Goal: Navigation & Orientation: Find specific page/section

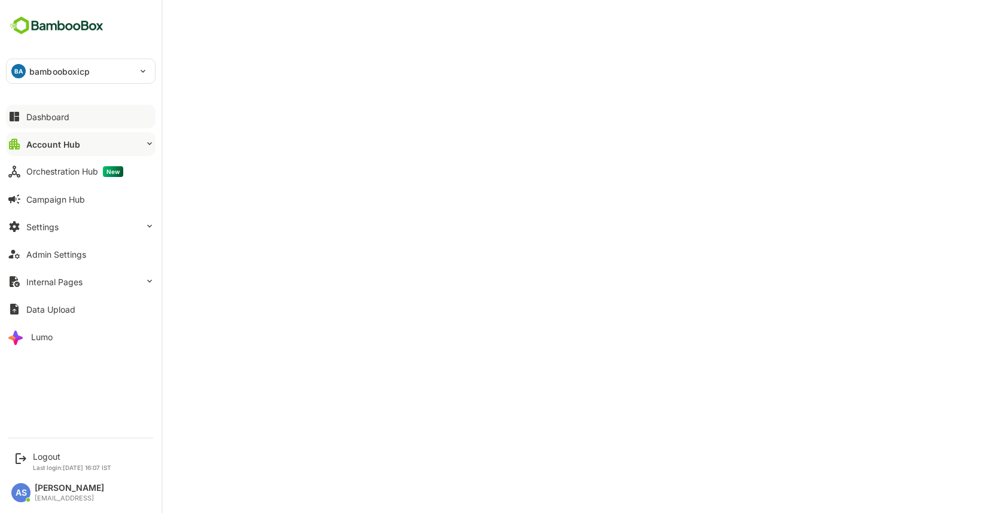
click at [36, 112] on div "Dashboard" at bounding box center [47, 117] width 43 height 10
click at [45, 337] on div "Lumo" at bounding box center [42, 337] width 22 height 10
click at [48, 120] on div "Dashboard" at bounding box center [47, 117] width 43 height 10
click at [55, 233] on button "Settings" at bounding box center [81, 227] width 150 height 24
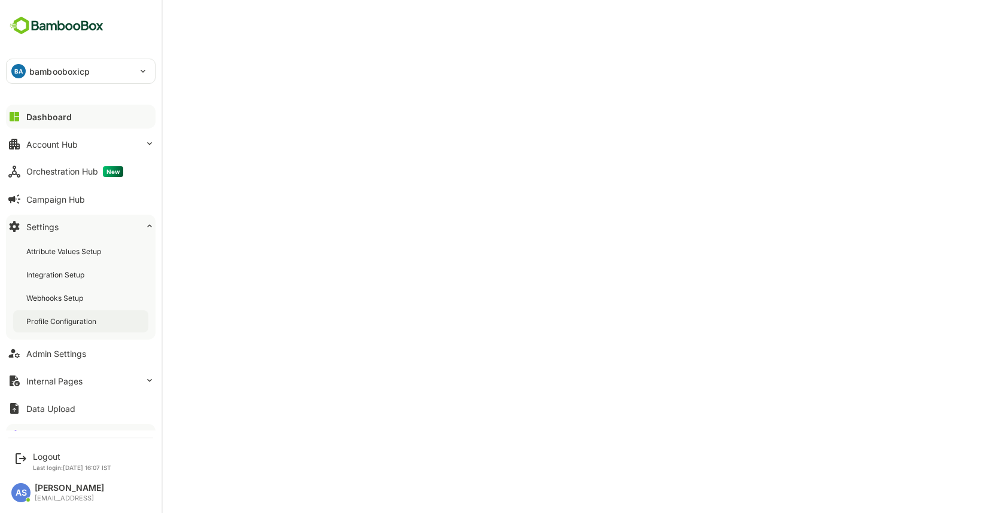
click at [57, 318] on div "Profile Configuration" at bounding box center [62, 322] width 72 height 10
click at [30, 116] on div "Dashboard" at bounding box center [47, 117] width 43 height 10
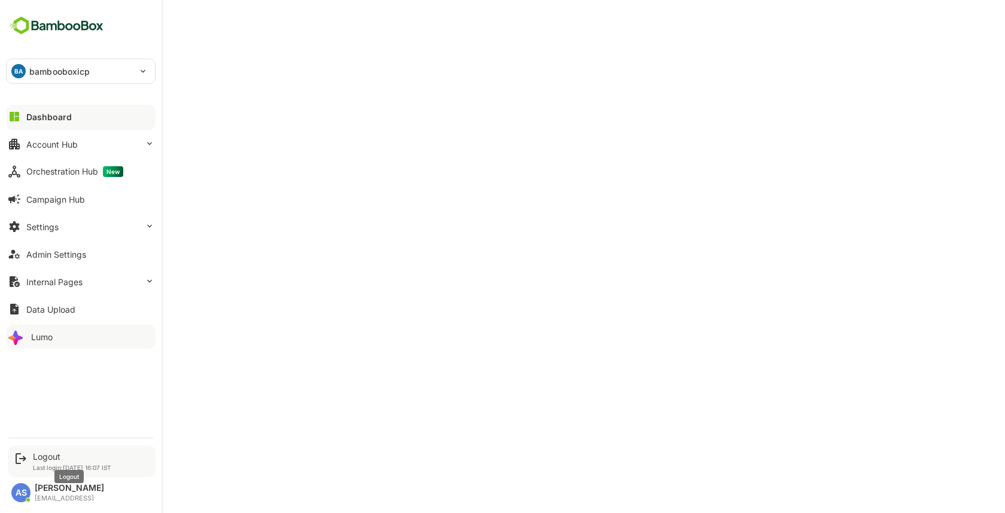
click at [41, 455] on div "Logout" at bounding box center [72, 457] width 78 height 10
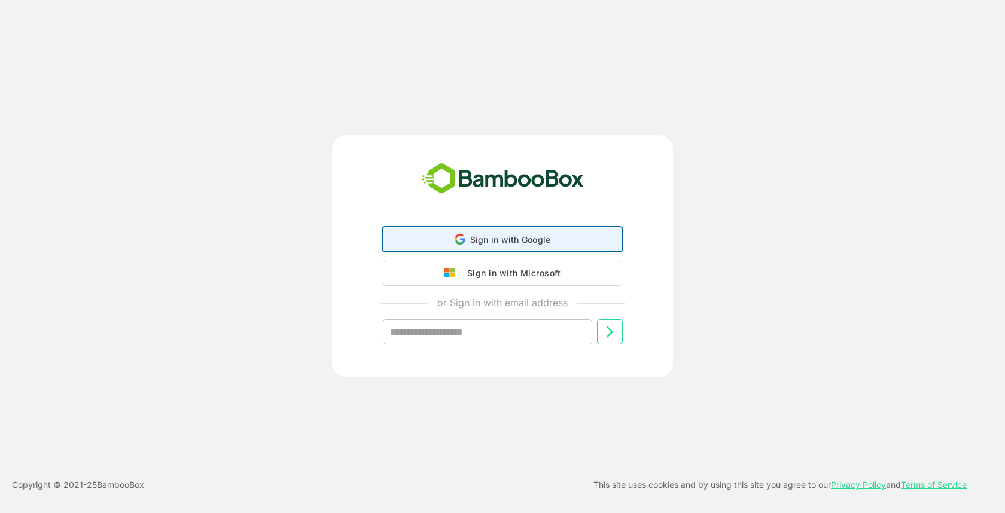
click at [471, 241] on span "Sign in with Google" at bounding box center [510, 240] width 81 height 10
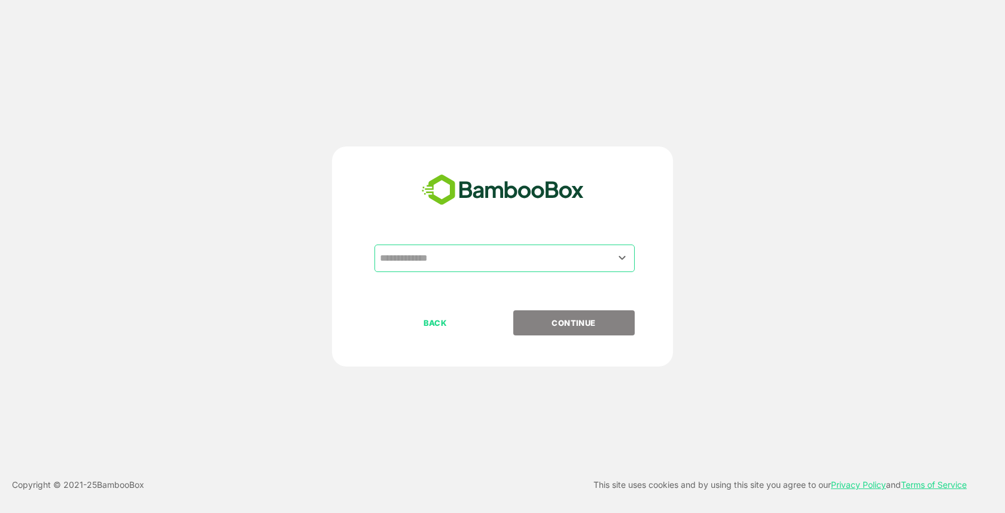
click at [423, 257] on input "text" at bounding box center [505, 258] width 256 height 23
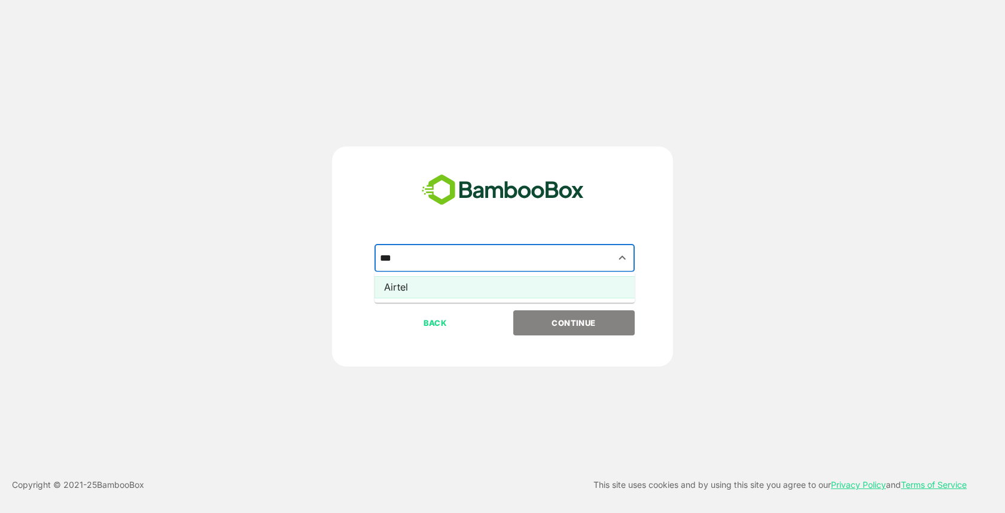
click at [441, 284] on li "Airtel" at bounding box center [505, 287] width 260 height 22
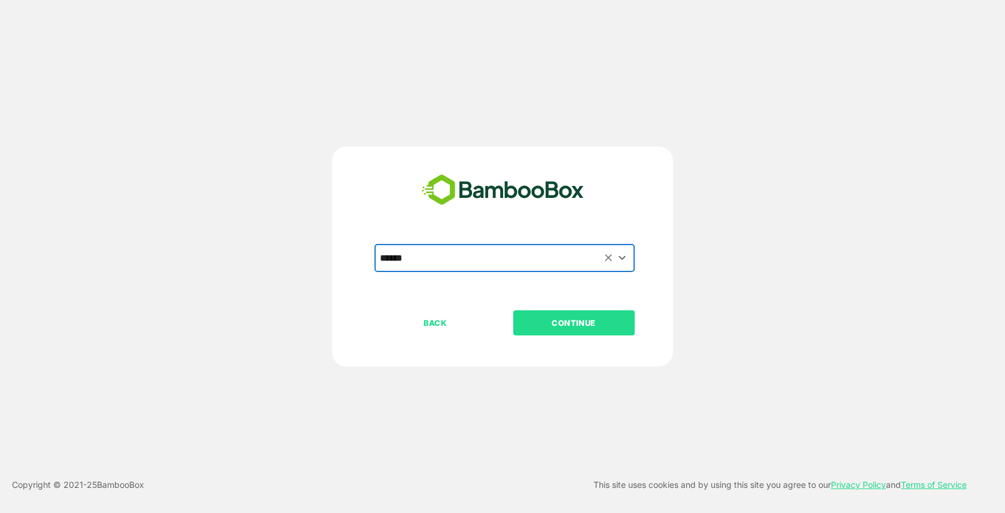
type input "******"
click at [611, 325] on p "CONTINUE" at bounding box center [574, 323] width 120 height 13
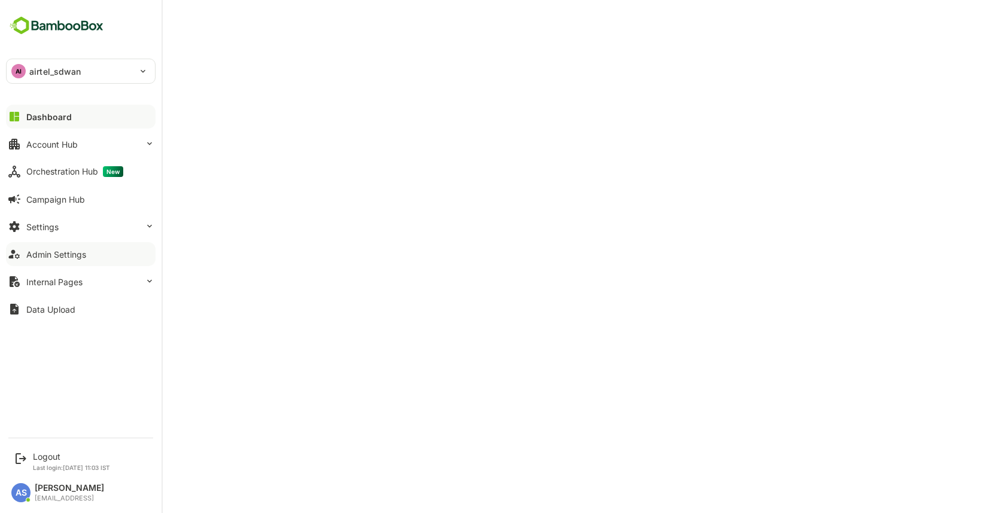
click at [65, 256] on div "Admin Settings" at bounding box center [56, 255] width 60 height 10
click at [43, 227] on div "Settings" at bounding box center [42, 227] width 32 height 10
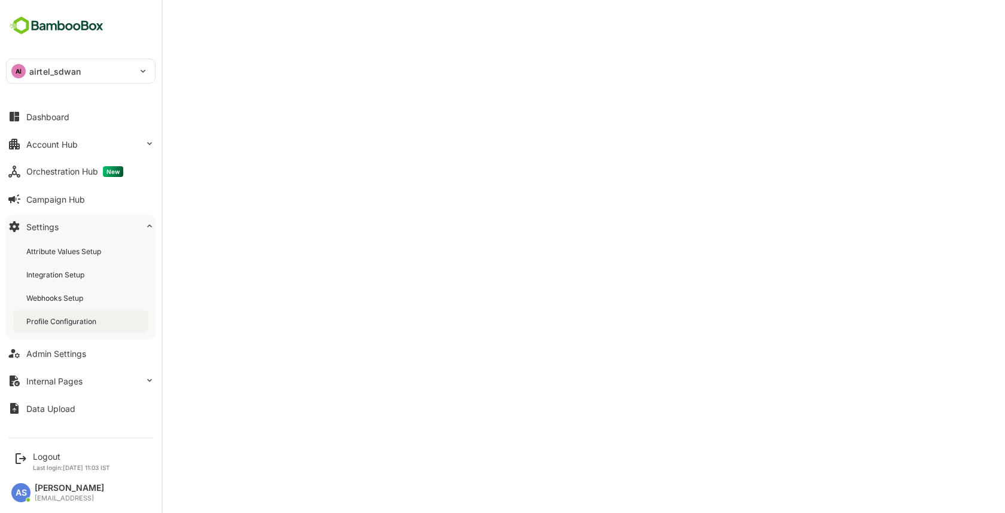
click at [48, 317] on div "Profile Configuration" at bounding box center [62, 322] width 72 height 10
click at [65, 148] on div "Account Hub" at bounding box center [51, 144] width 51 height 10
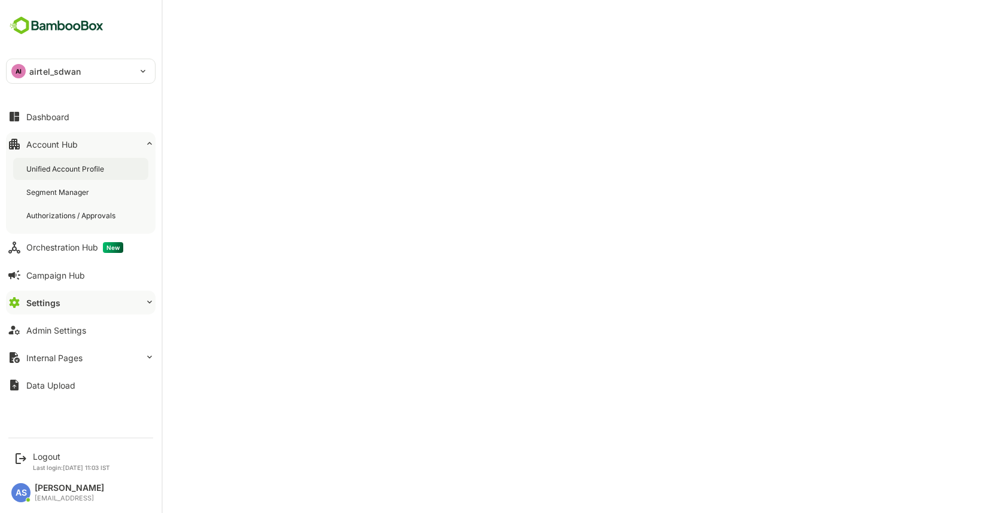
click at [58, 169] on div "Unified Account Profile" at bounding box center [66, 169] width 80 height 10
click at [51, 114] on div "Dashboard" at bounding box center [47, 117] width 43 height 10
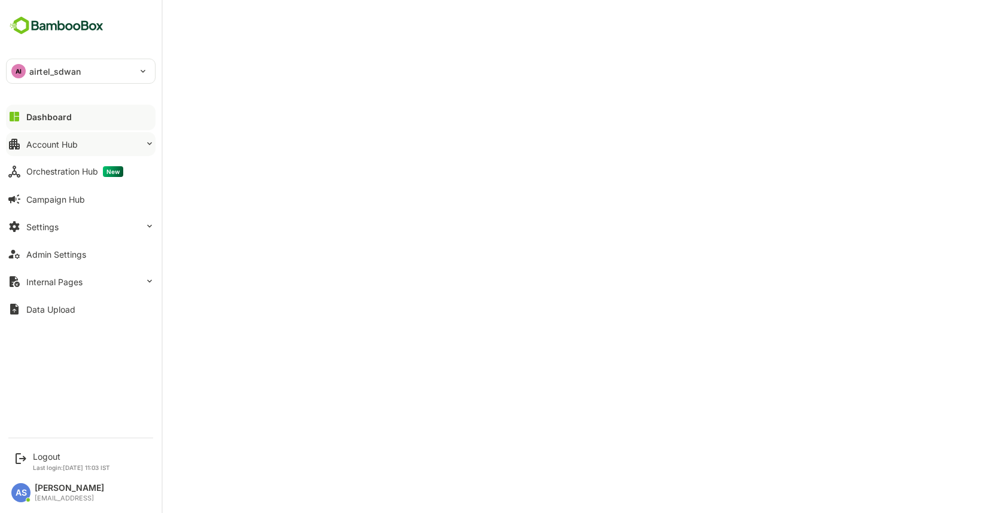
click at [120, 140] on button "Account Hub" at bounding box center [81, 144] width 150 height 24
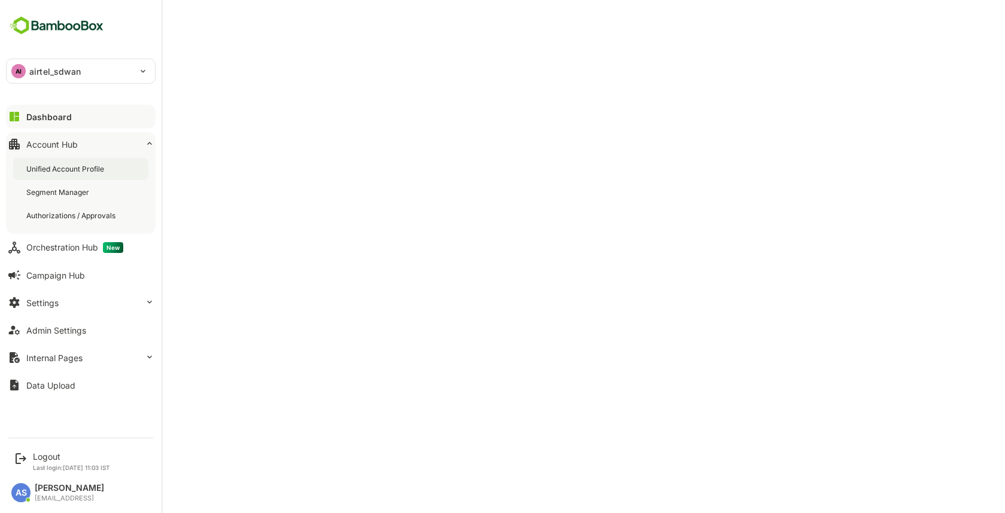
click at [92, 174] on div "Unified Account Profile" at bounding box center [80, 169] width 135 height 22
